Goal: Task Accomplishment & Management: Complete application form

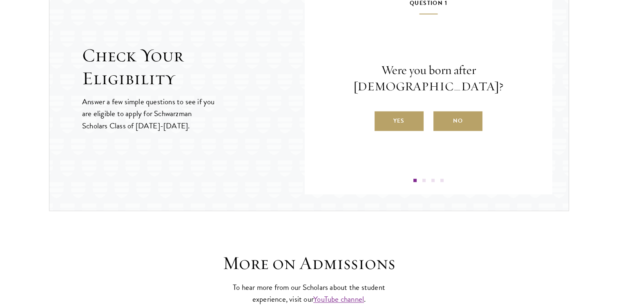
click at [399, 111] on label "Yes" at bounding box center [398, 121] width 49 height 20
click at [382, 112] on input "Yes" at bounding box center [377, 115] width 7 height 7
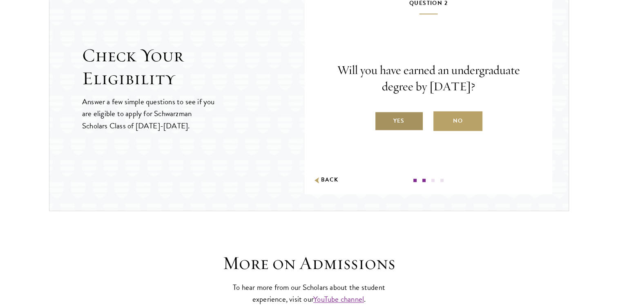
click at [399, 121] on label "Yes" at bounding box center [398, 121] width 49 height 20
click at [382, 119] on input "Yes" at bounding box center [377, 115] width 7 height 7
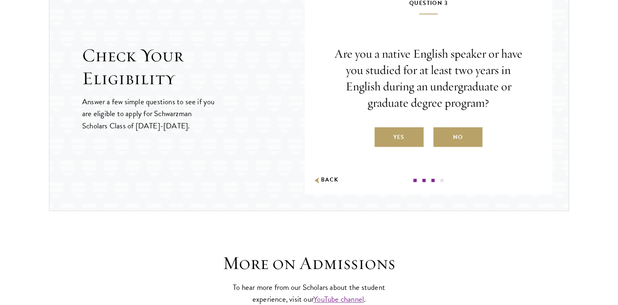
drag, startPoint x: 327, startPoint y: 42, endPoint x: 491, endPoint y: 107, distance: 176.7
click at [491, 107] on div "Question 1 Were you born after [DEMOGRAPHIC_DATA]? Yes No Question 2 Will you h…" at bounding box center [428, 88] width 247 height 212
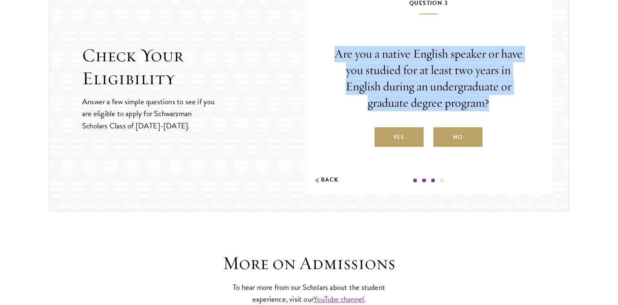
copy p "Are you a native English speaker or have you studied for at least two years in …"
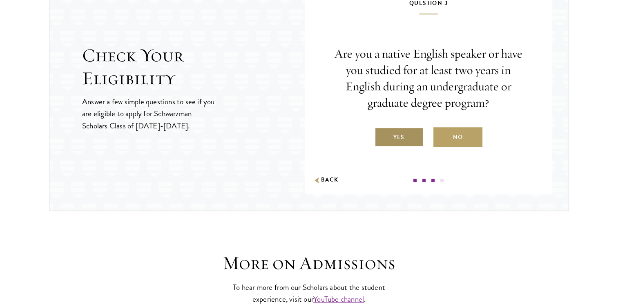
click at [398, 132] on label "Yes" at bounding box center [398, 137] width 49 height 20
click at [382, 132] on input "Yes" at bounding box center [377, 131] width 7 height 7
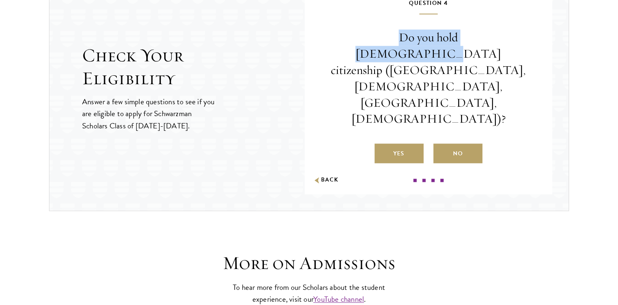
drag, startPoint x: 349, startPoint y: 51, endPoint x: 474, endPoint y: 46, distance: 125.8
click at [474, 46] on div "Question 4 Do you hold [DEMOGRAPHIC_DATA] citizenship ([GEOGRAPHIC_DATA], [DEMO…" at bounding box center [428, 90] width 198 height 184
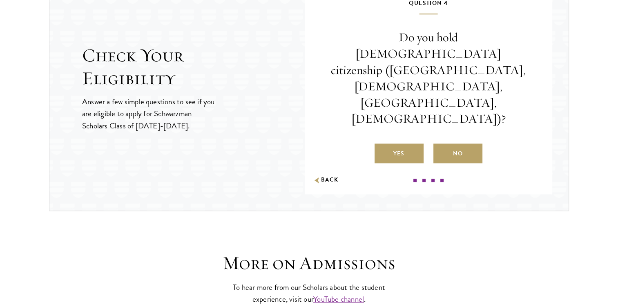
click at [441, 71] on p "Do you hold [DEMOGRAPHIC_DATA] citizenship ([GEOGRAPHIC_DATA], [DEMOGRAPHIC_DAT…" at bounding box center [428, 78] width 198 height 98
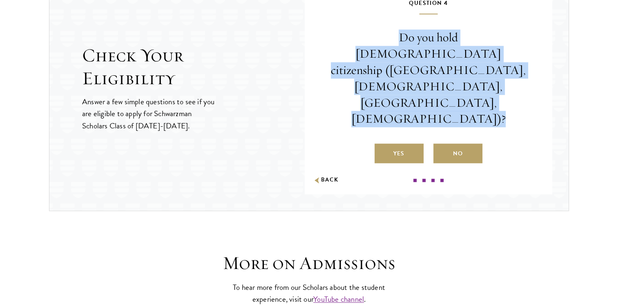
click at [441, 71] on p "Do you hold [DEMOGRAPHIC_DATA] citizenship ([GEOGRAPHIC_DATA], [DEMOGRAPHIC_DAT…" at bounding box center [428, 78] width 198 height 98
copy div "Do you hold [DEMOGRAPHIC_DATA] citizenship ([GEOGRAPHIC_DATA], [DEMOGRAPHIC_DAT…"
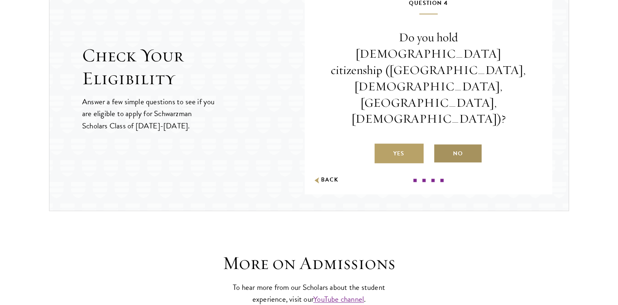
click at [452, 143] on label "No" at bounding box center [457, 153] width 49 height 20
click at [441, 145] on input "No" at bounding box center [436, 148] width 7 height 7
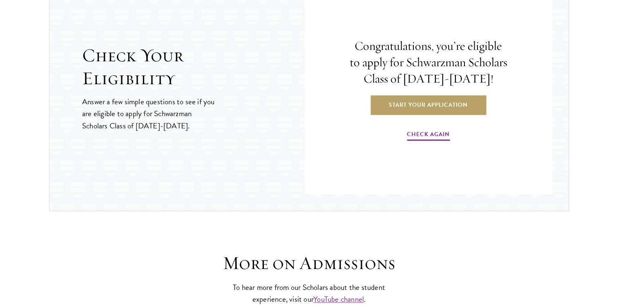
click at [397, 61] on h4 "Congratulations, you’re eligible to apply for Schwarzman Scholars Class of [DAT…" at bounding box center [428, 62] width 158 height 49
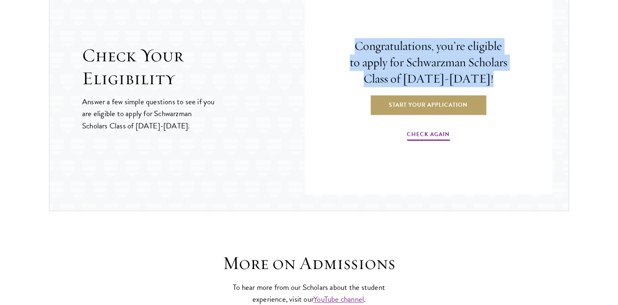
click at [397, 61] on h4 "Congratulations, you’re eligible to apply for Schwarzman Scholars Class of [DAT…" at bounding box center [428, 62] width 158 height 49
copy div "Congratulations, you’re eligible to apply for Schwarzman Scholars Class of [DAT…"
click at [412, 109] on link "Start Your Application" at bounding box center [428, 105] width 116 height 20
